Goal: Task Accomplishment & Management: Use online tool/utility

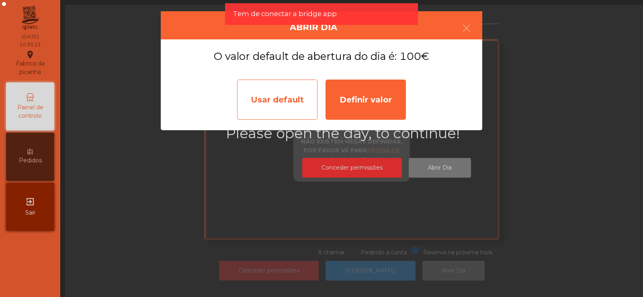
click at [289, 103] on div "Usar default" at bounding box center [277, 100] width 80 height 40
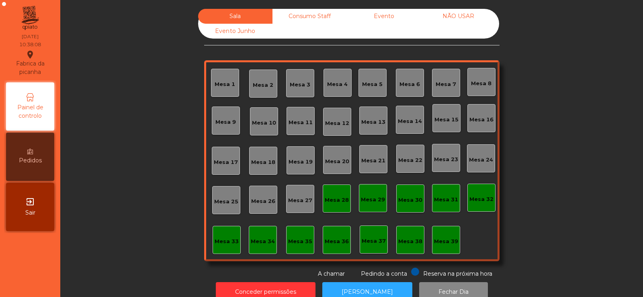
click at [367, 242] on div "Mesa 37" at bounding box center [374, 241] width 24 height 8
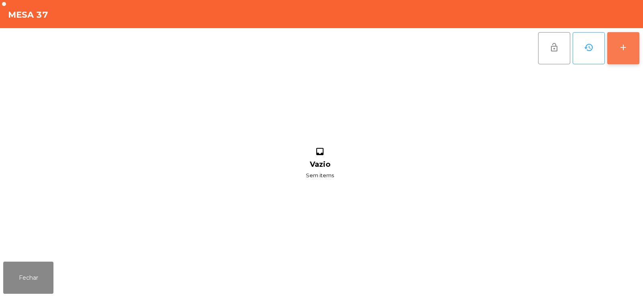
click at [623, 49] on div "add" at bounding box center [624, 48] width 10 height 10
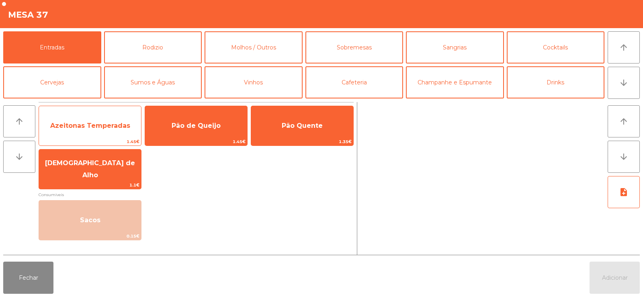
click at [105, 119] on span "Azeitonas Temperadas" at bounding box center [90, 126] width 102 height 22
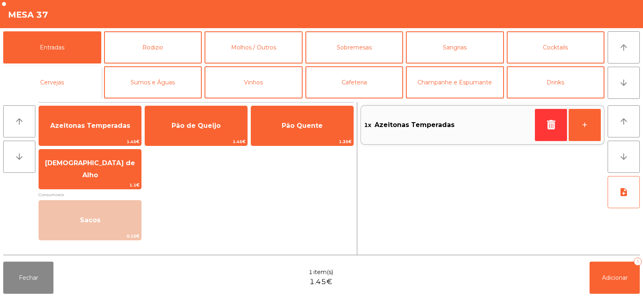
click at [82, 84] on button "Cervejas" at bounding box center [52, 82] width 98 height 32
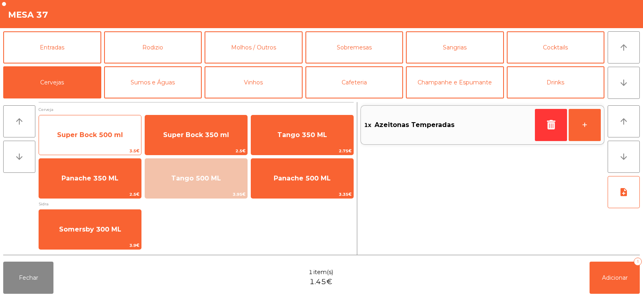
click at [123, 137] on span "Super Bock 500 ml" at bounding box center [90, 135] width 102 height 22
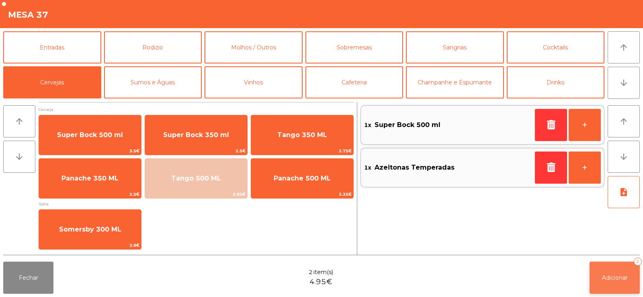
click at [608, 274] on span "Adicionar" at bounding box center [615, 277] width 26 height 7
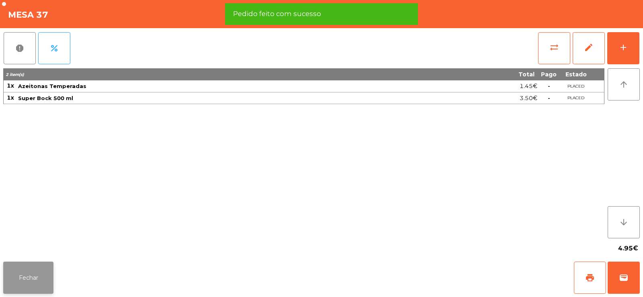
click at [36, 267] on button "Fechar" at bounding box center [28, 278] width 50 height 32
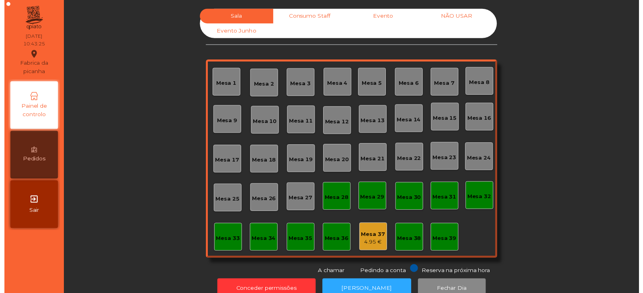
scroll to position [20, 0]
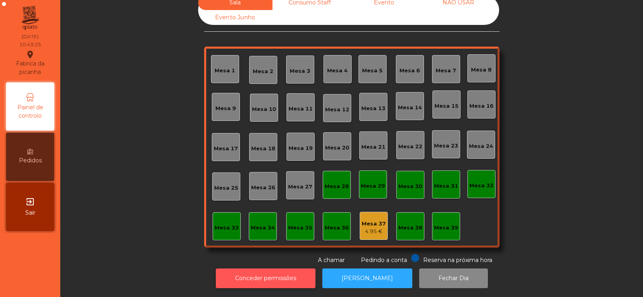
click at [281, 273] on button "Conceder permissões" at bounding box center [266, 279] width 100 height 20
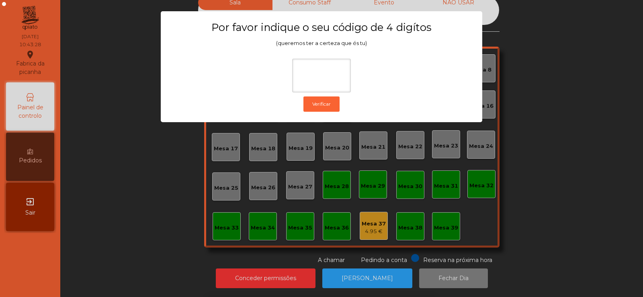
click at [552, 238] on div "1 2 3 keyboard_backspace 4 5 6 . - 7 8 9 keyboard_return 0" at bounding box center [321, 256] width 643 height 82
click at [615, 295] on div "1 2 3 keyboard_backspace 4 5 6 . - 7 8 9 keyboard_return 0" at bounding box center [321, 256] width 643 height 82
click at [543, 227] on ngb-modal-window "Por favor indique o seu código de 4 digítos (queremos ter a certeza que és tu) …" at bounding box center [321, 148] width 611 height 297
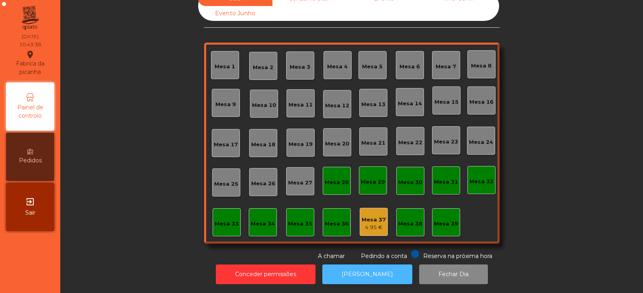
click at [360, 275] on button "[PERSON_NAME]" at bounding box center [367, 275] width 90 height 20
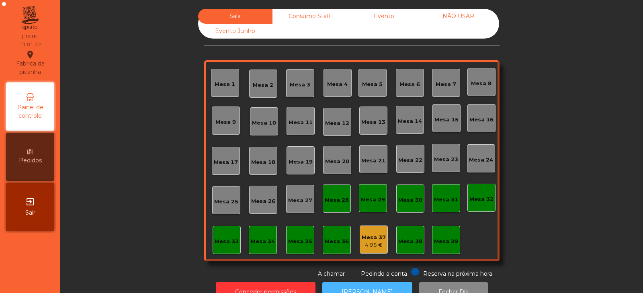
scroll to position [24, 0]
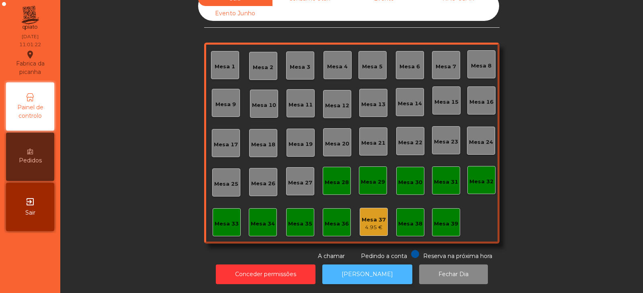
click at [365, 265] on button "[PERSON_NAME]" at bounding box center [367, 275] width 90 height 20
